Goal: Information Seeking & Learning: Find specific fact

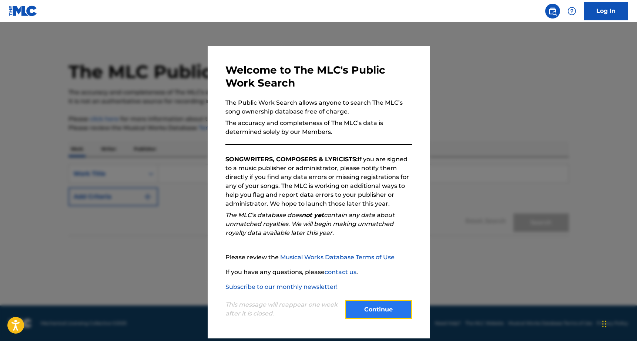
click at [366, 309] on button "Continue" at bounding box center [379, 310] width 67 height 19
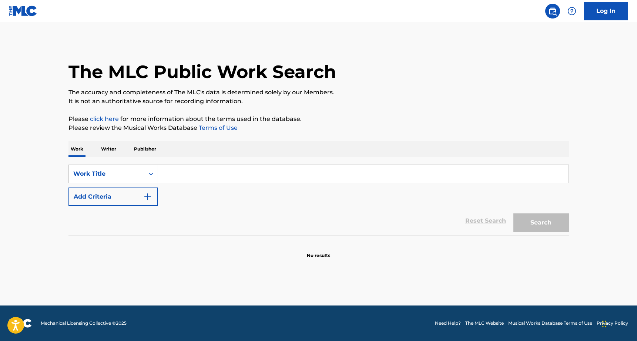
click at [180, 175] on input "Search Form" at bounding box center [363, 174] width 411 height 18
click at [115, 150] on p "Writer" at bounding box center [109, 149] width 20 height 16
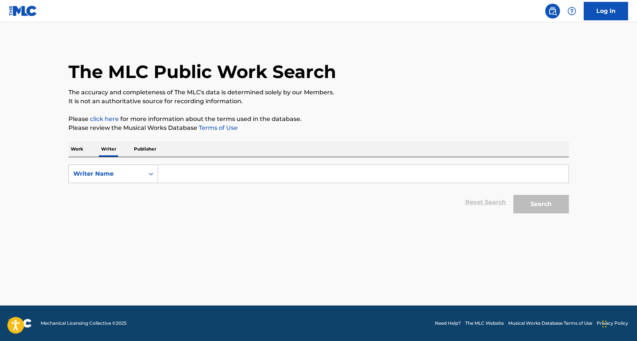
click at [149, 167] on div "Search Form" at bounding box center [150, 173] width 13 height 13
click at [167, 170] on input "Search Form" at bounding box center [363, 174] width 411 height 18
type input "[PERSON_NAME]"
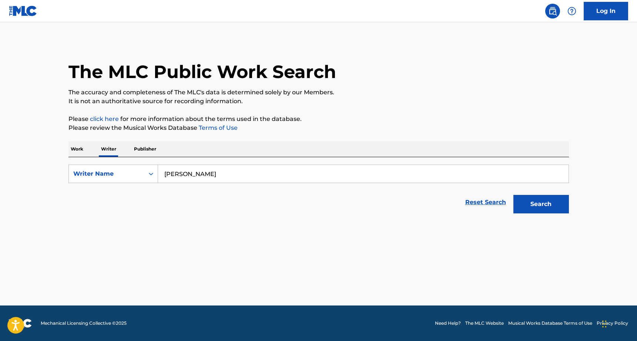
click at [514, 195] on button "Search" at bounding box center [542, 204] width 56 height 19
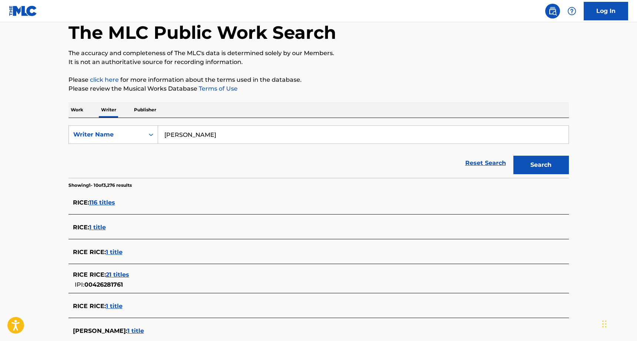
scroll to position [46, 0]
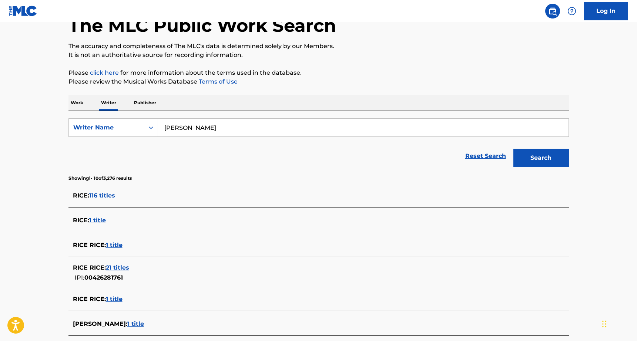
click at [127, 324] on span "1 title" at bounding box center [135, 324] width 17 height 7
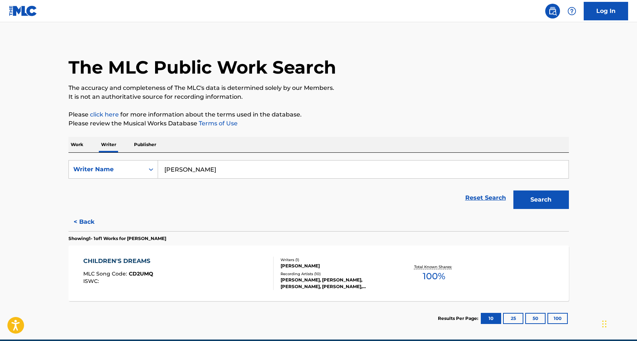
scroll to position [0, 0]
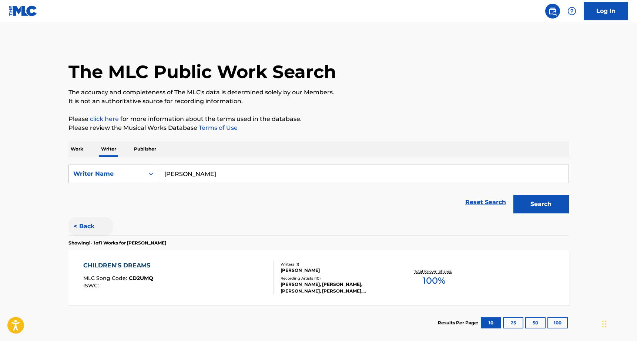
click at [90, 225] on button "< Back" at bounding box center [91, 226] width 44 height 19
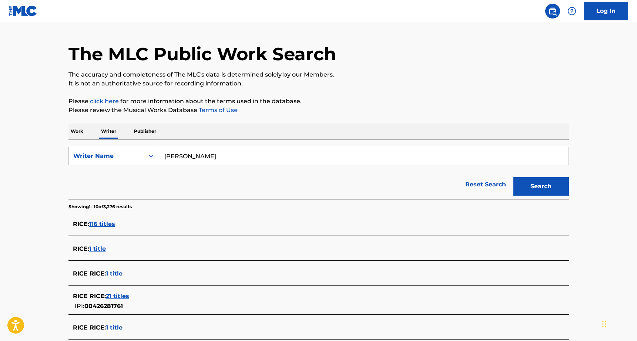
scroll to position [19, 0]
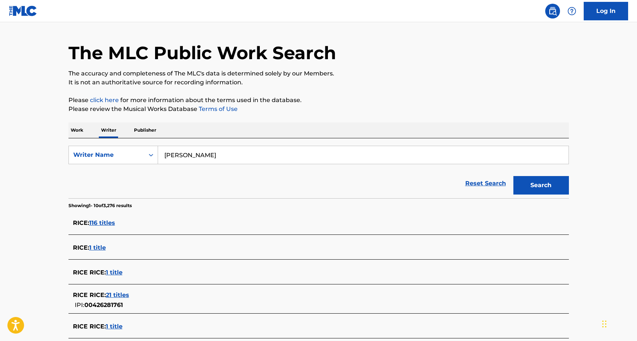
click at [114, 224] on span "116 titles" at bounding box center [102, 223] width 26 height 7
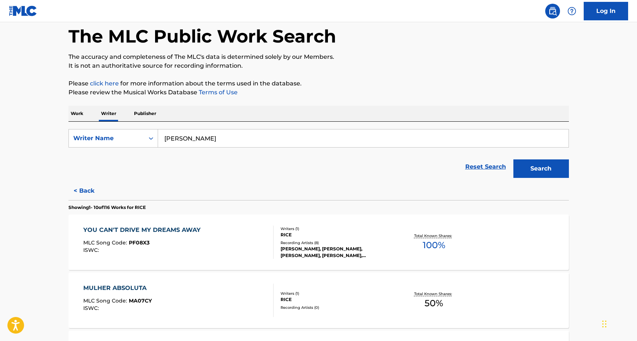
scroll to position [36, 0]
click at [126, 231] on div "YOU CAN'T DRIVE MY DREAMS AWAY" at bounding box center [143, 230] width 121 height 9
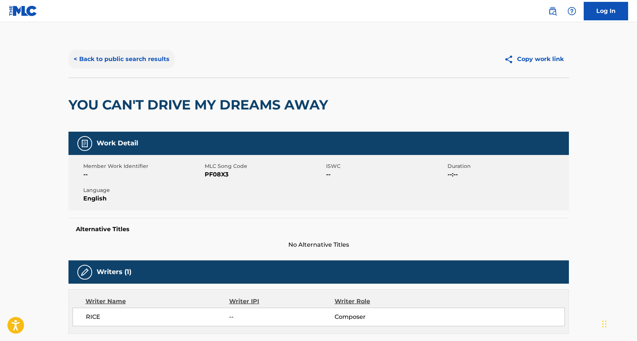
click at [158, 57] on button "< Back to public search results" at bounding box center [122, 59] width 106 height 19
